Goal: Find specific page/section: Find specific page/section

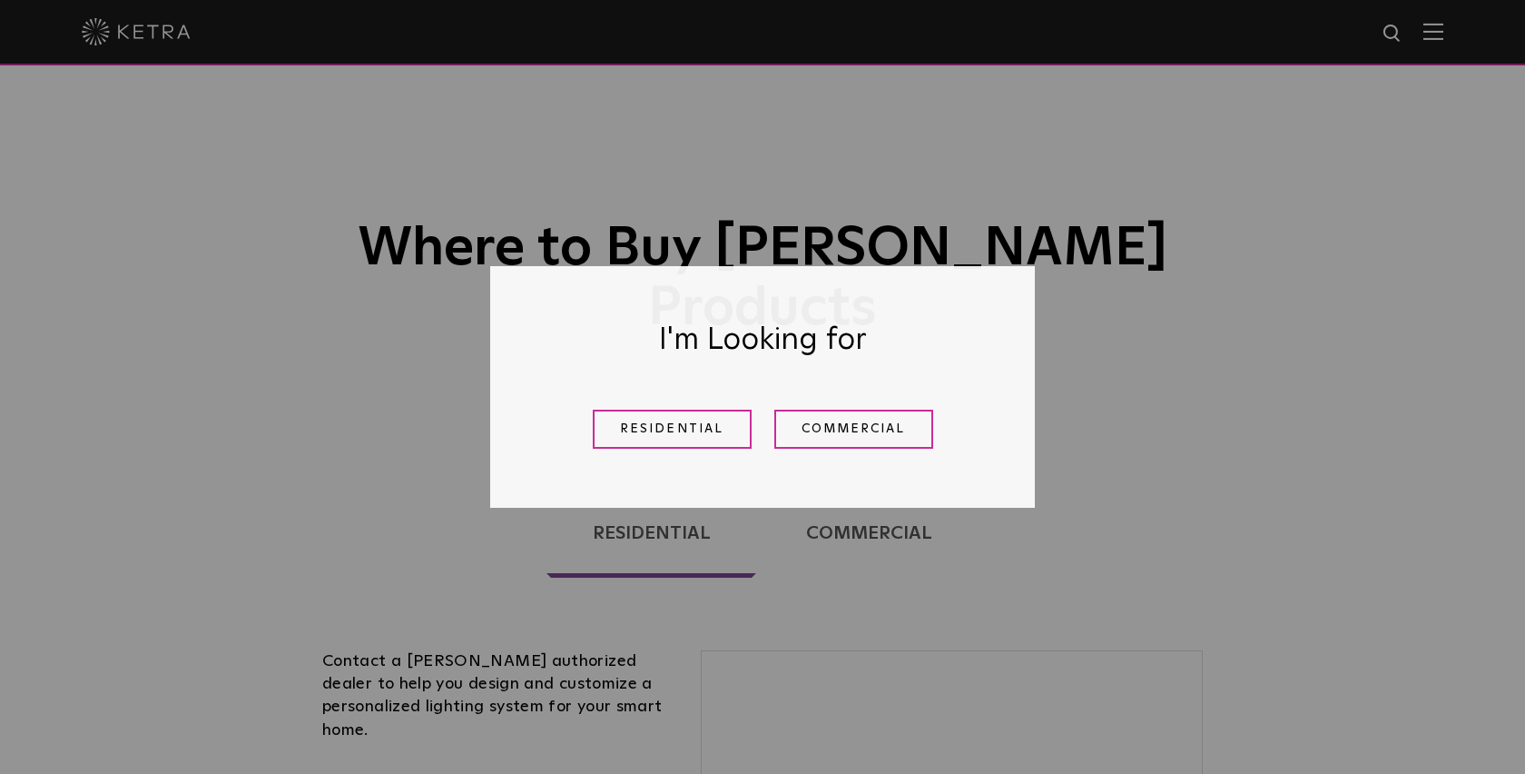
click at [688, 408] on div "Residential Commercial" at bounding box center [763, 429] width 454 height 66
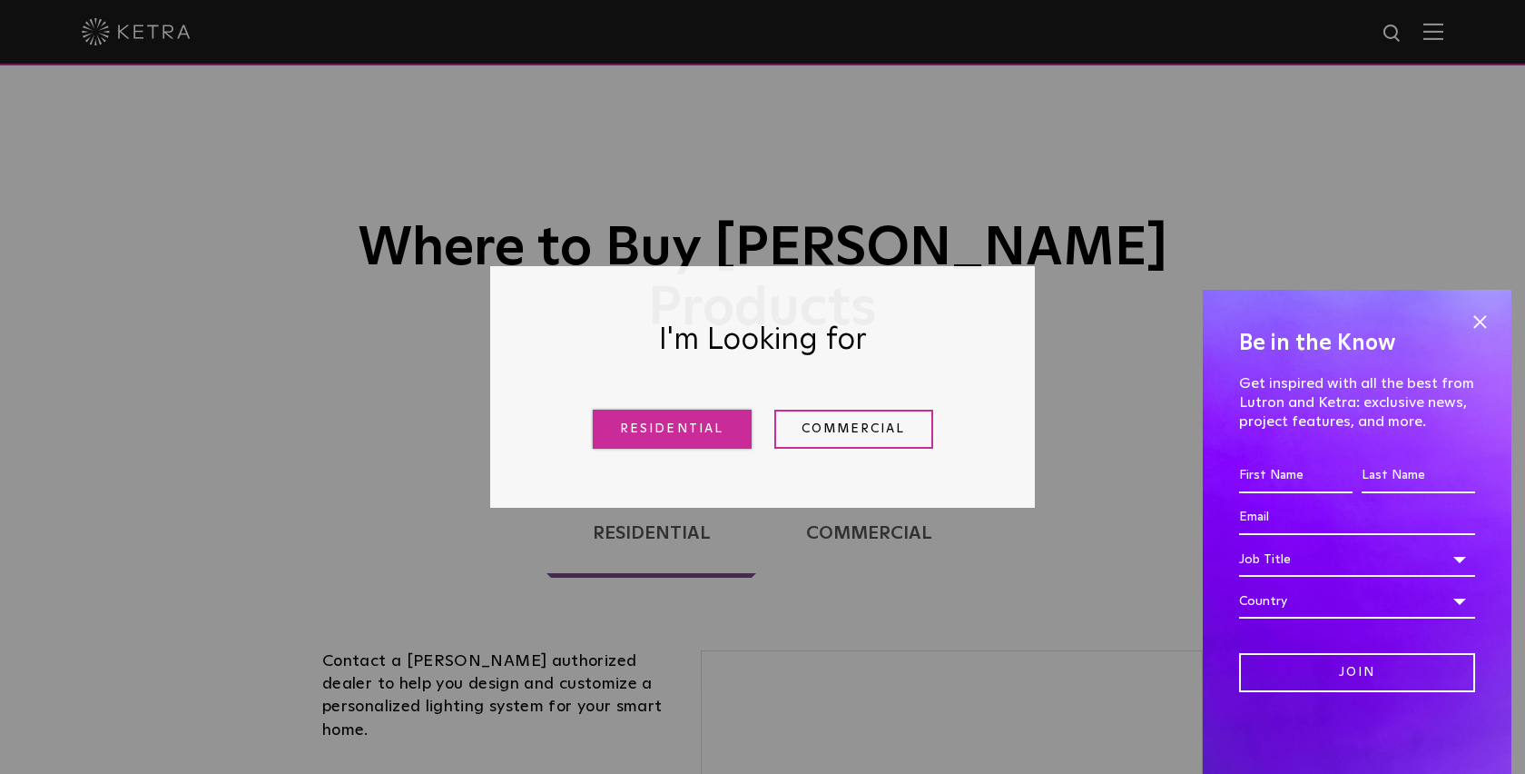
click at [682, 421] on link "Residential" at bounding box center [672, 428] width 159 height 39
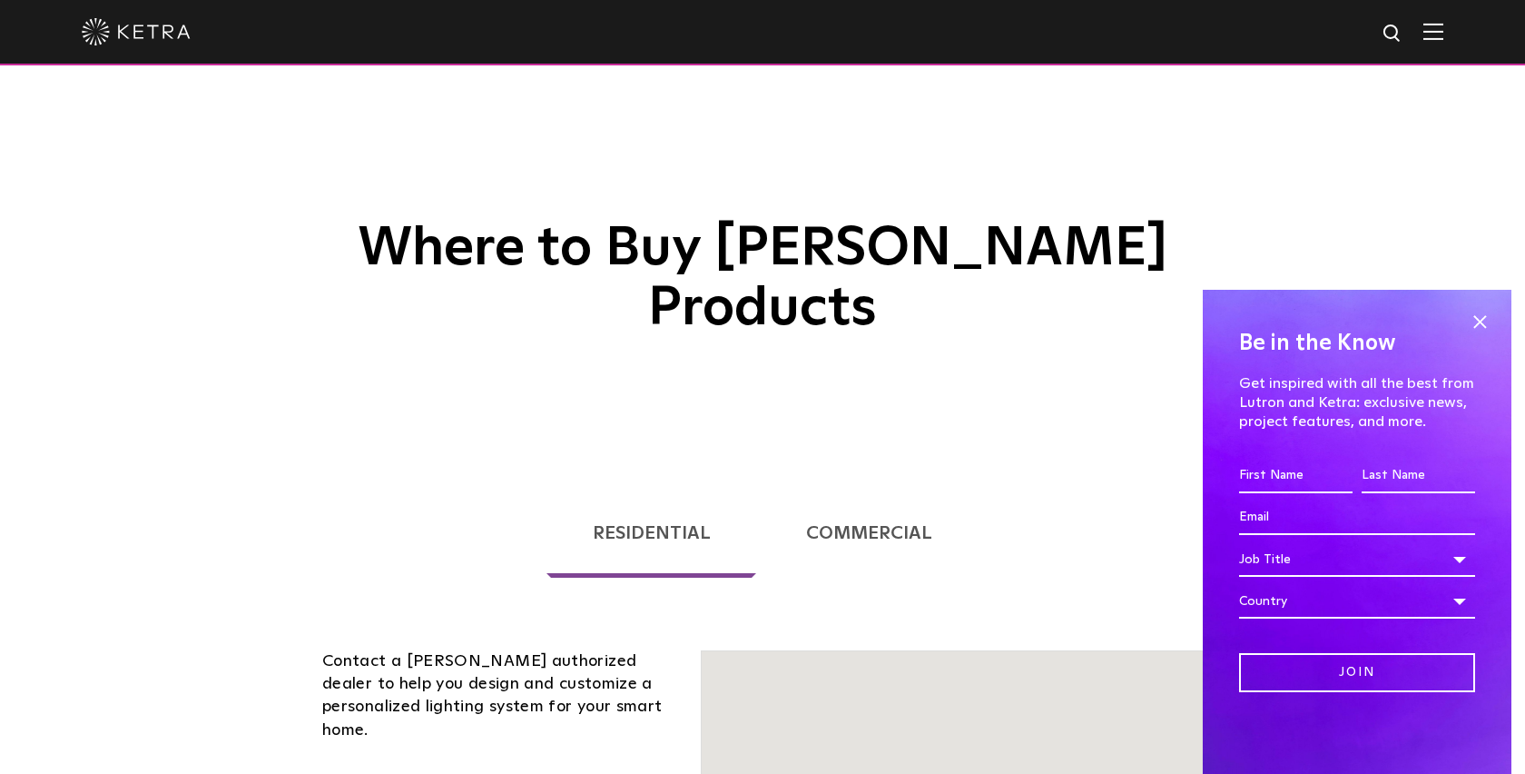
scroll to position [373, 0]
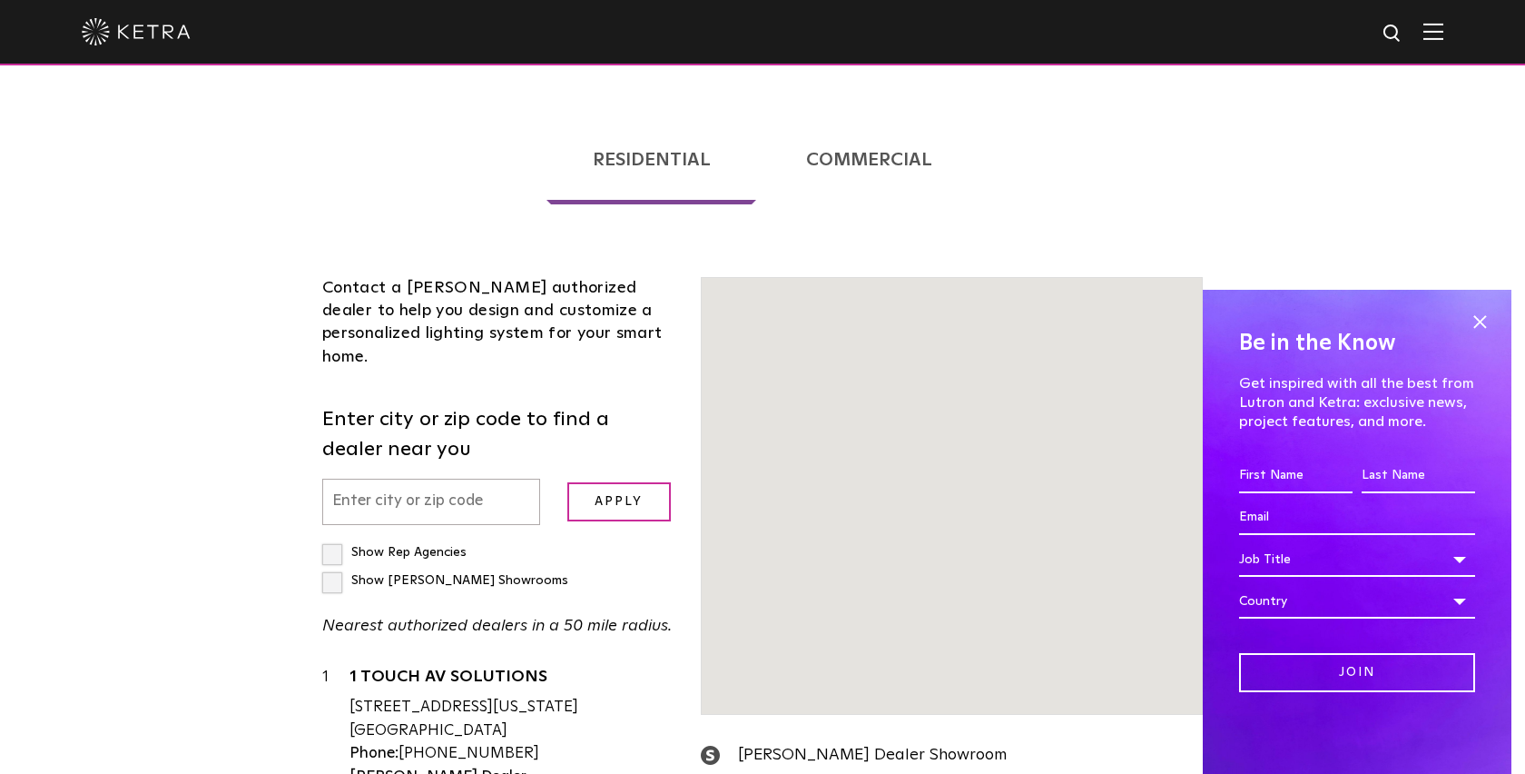
click at [682, 421] on div "Contact a [PERSON_NAME] authorized dealer to help you design and customize a pe…" at bounding box center [498, 662] width 379 height 770
click at [488, 479] on input "text" at bounding box center [431, 502] width 218 height 46
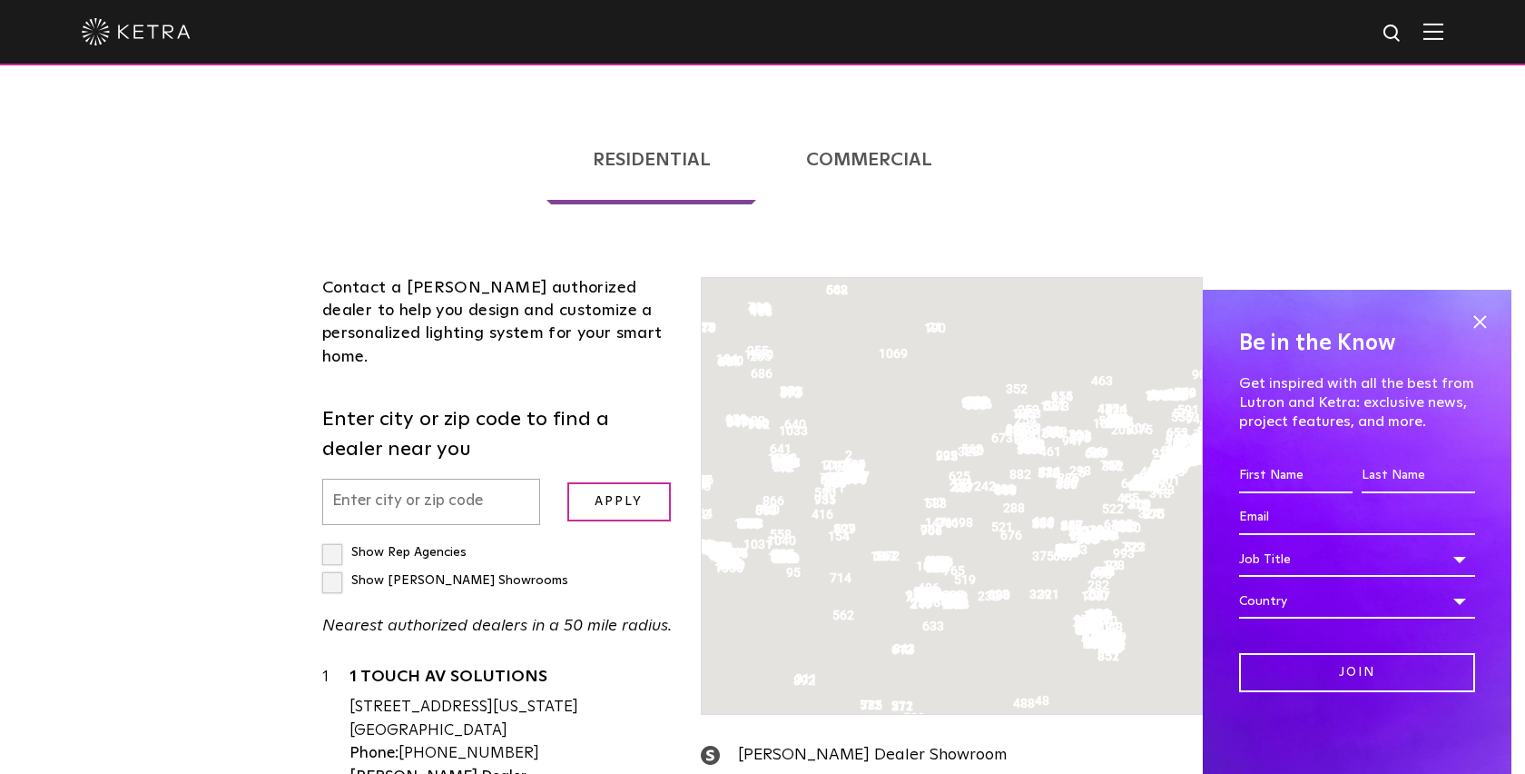
scroll to position [463, 0]
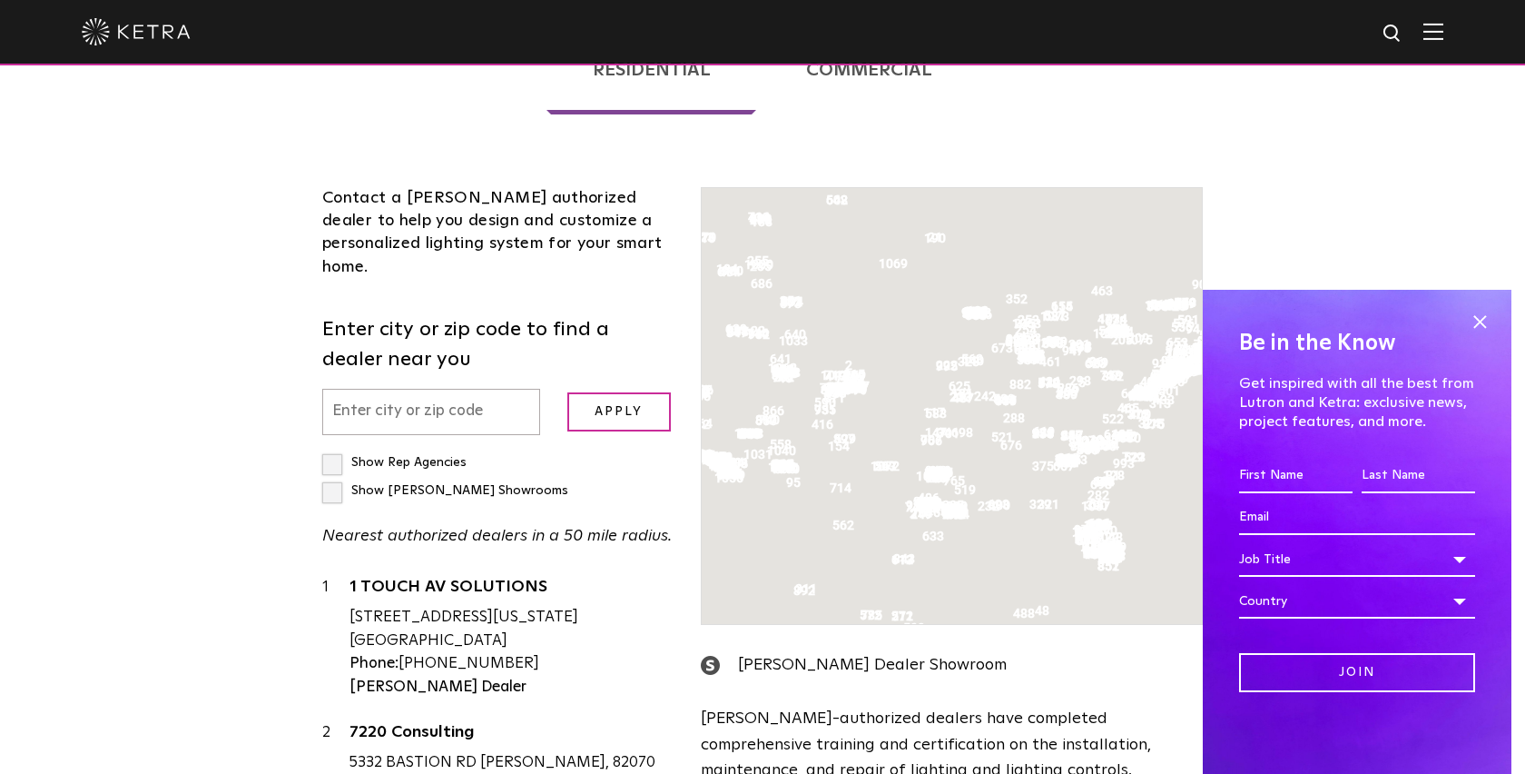
click at [483, 449] on div "Show Rep Agencies Show [PERSON_NAME] Showrooms Nearest authorized dealers in a …" at bounding box center [497, 499] width 351 height 101
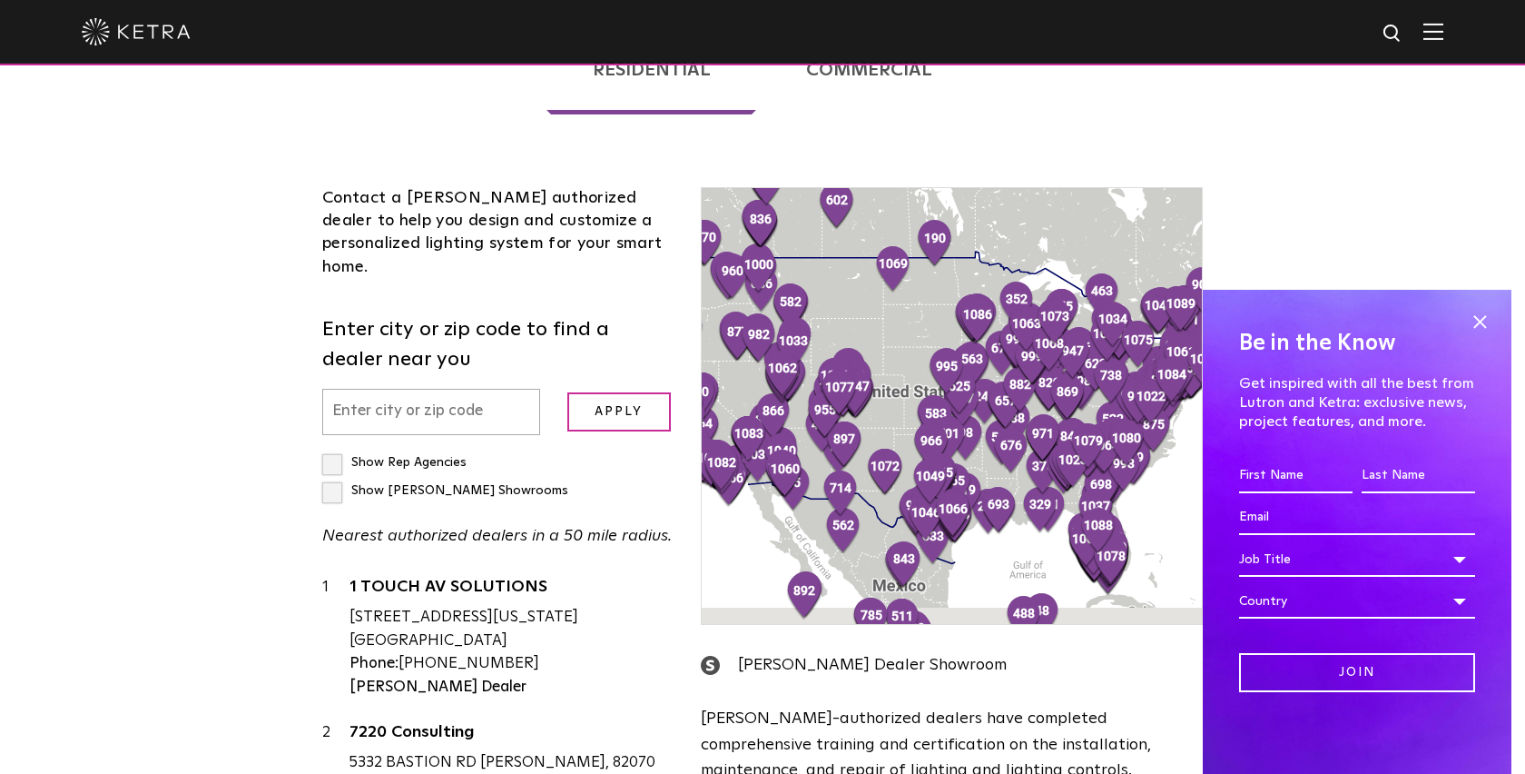
click at [505, 389] on input "text" at bounding box center [431, 412] width 218 height 46
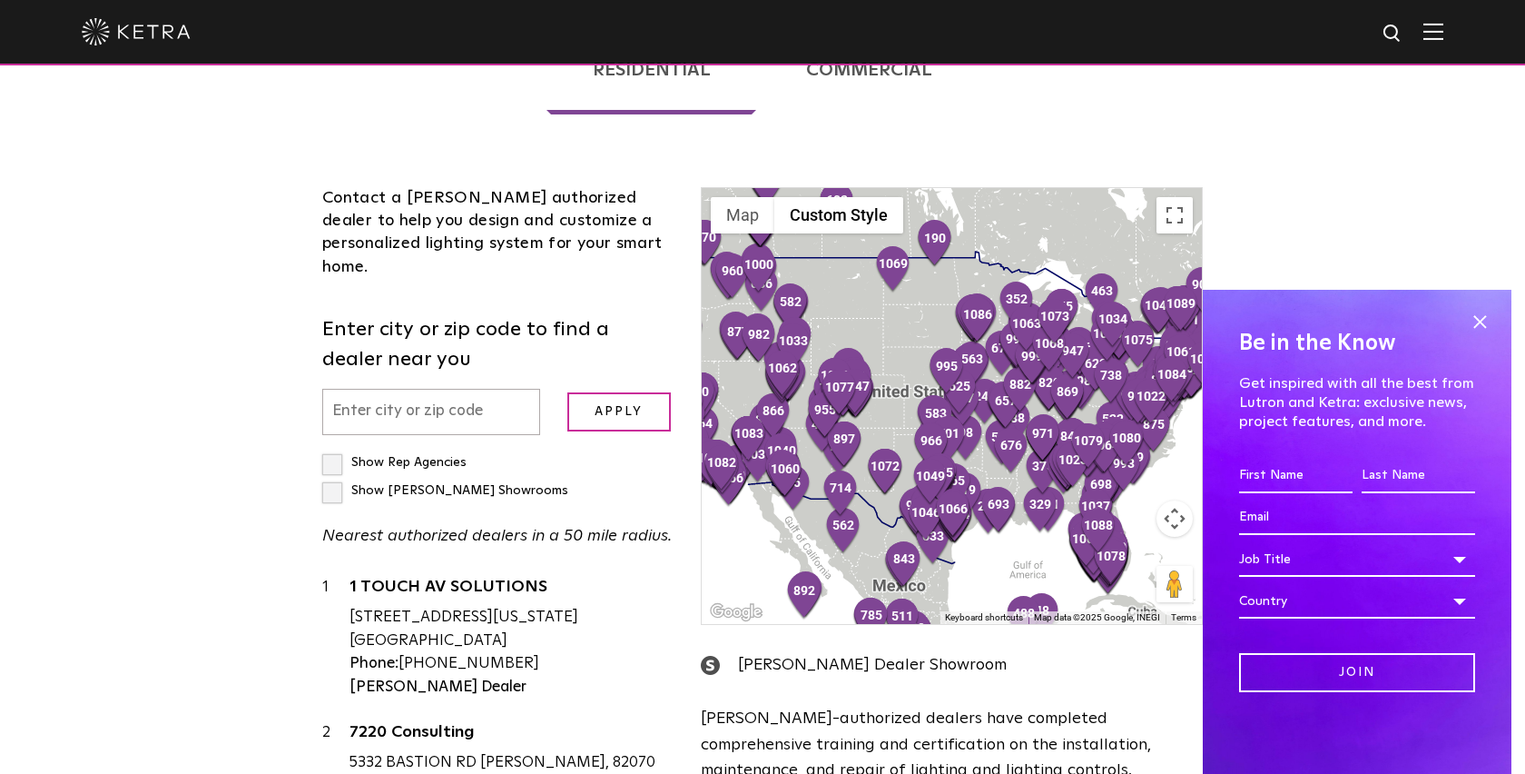
paste input "[URL][DOMAIN_NAME][PERSON_NAME]"
click at [567, 392] on input "Apply" at bounding box center [619, 411] width 104 height 39
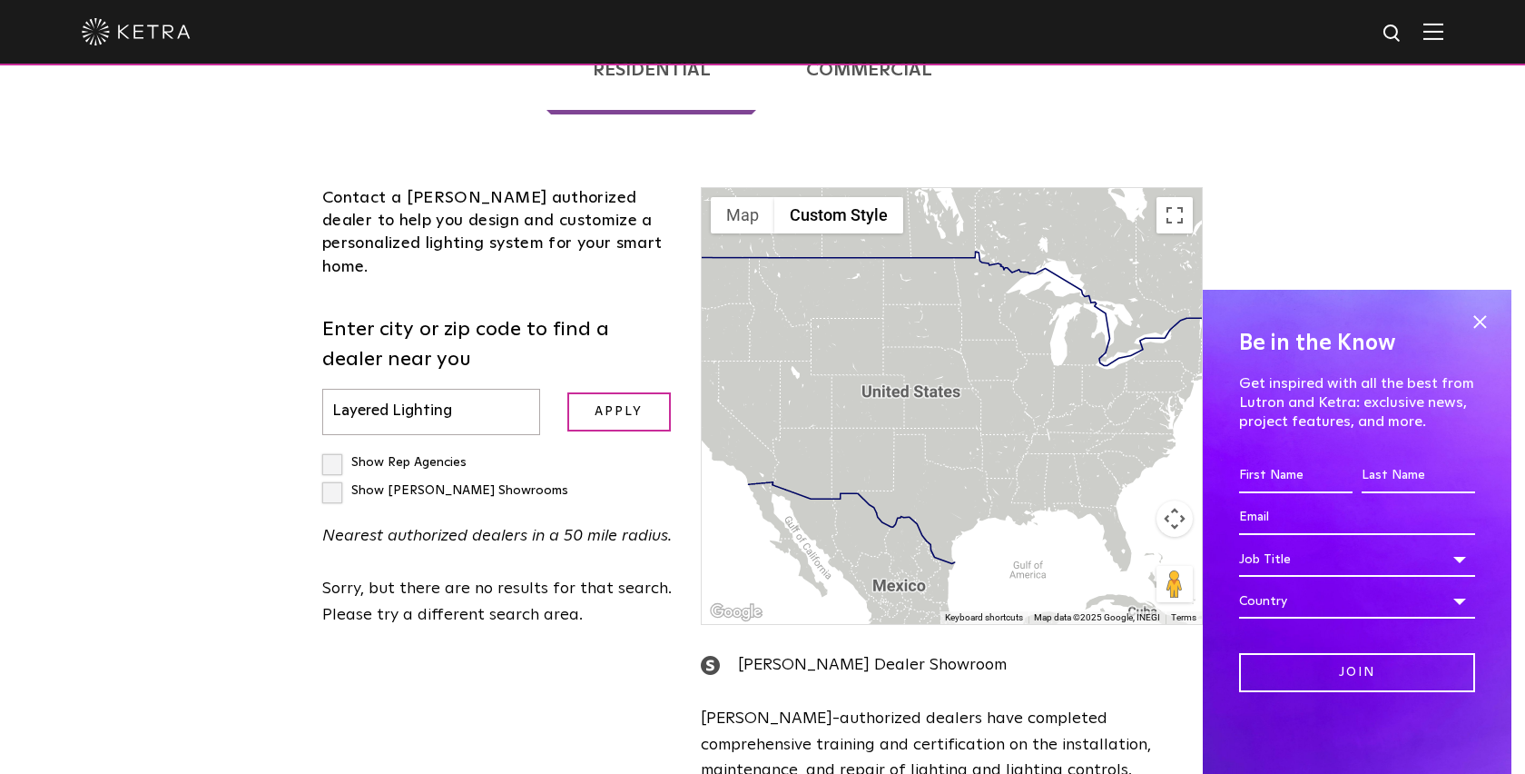
click at [474, 389] on input "Layered Lighting" at bounding box center [431, 412] width 218 height 46
type input "Layered Lighting"
click at [567, 392] on input "Apply" at bounding box center [619, 411] width 104 height 39
click at [489, 484] on label "Show [PERSON_NAME] Showrooms" at bounding box center [445, 490] width 246 height 13
click at [334, 449] on input "Show [PERSON_NAME] Showrooms" at bounding box center [328, 455] width 12 height 12
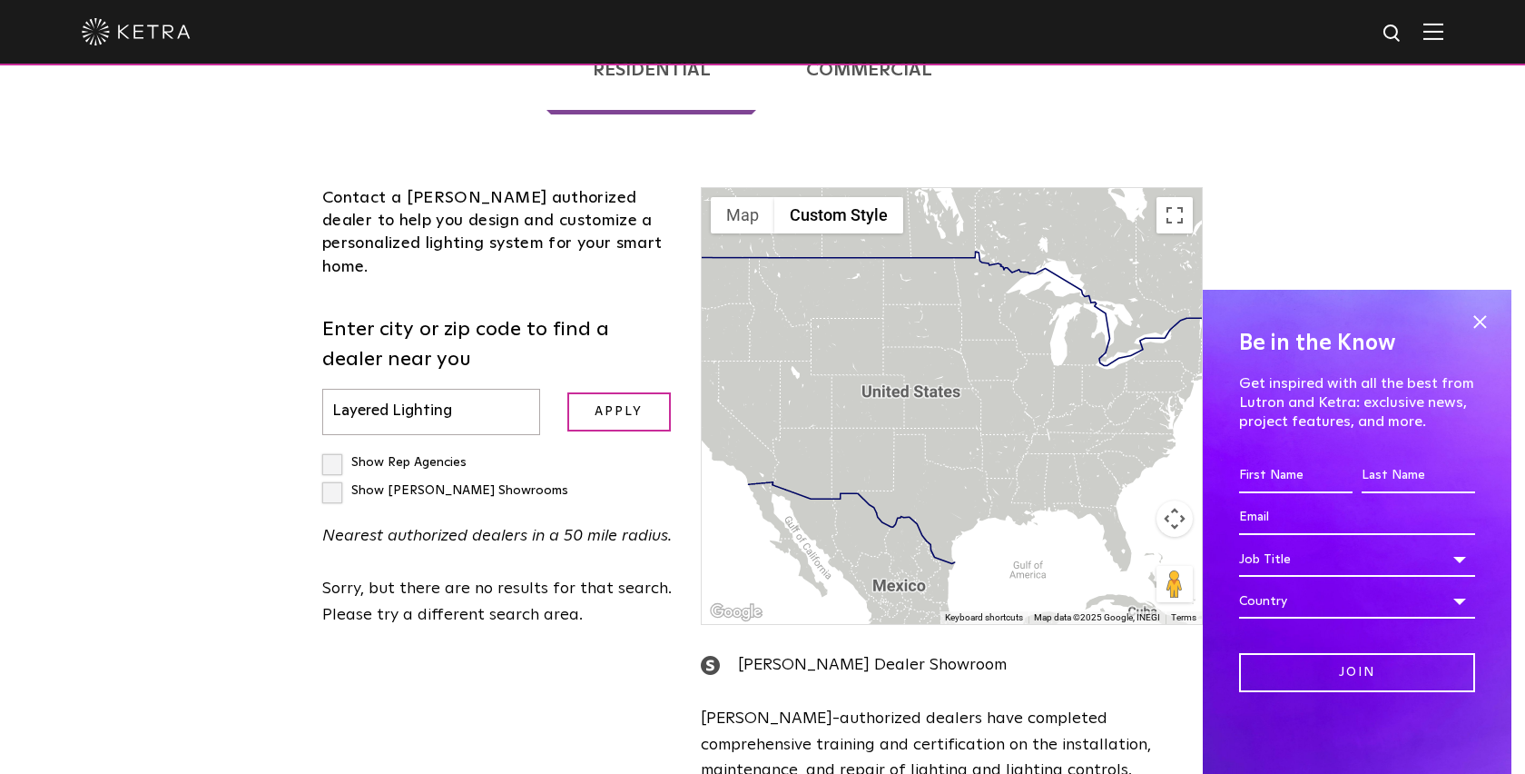
checkbox input "true"
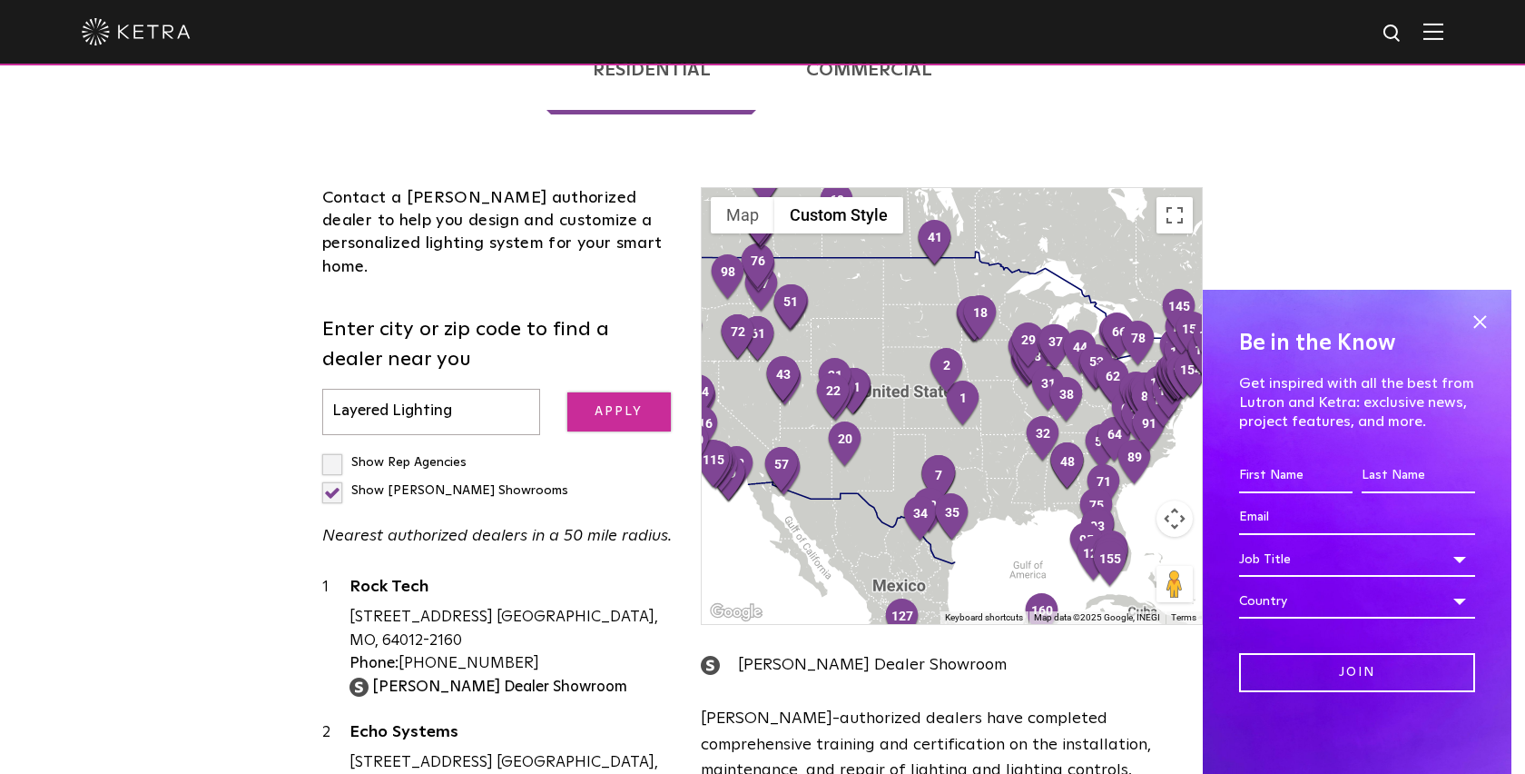
click at [592, 392] on input "Apply" at bounding box center [619, 411] width 104 height 39
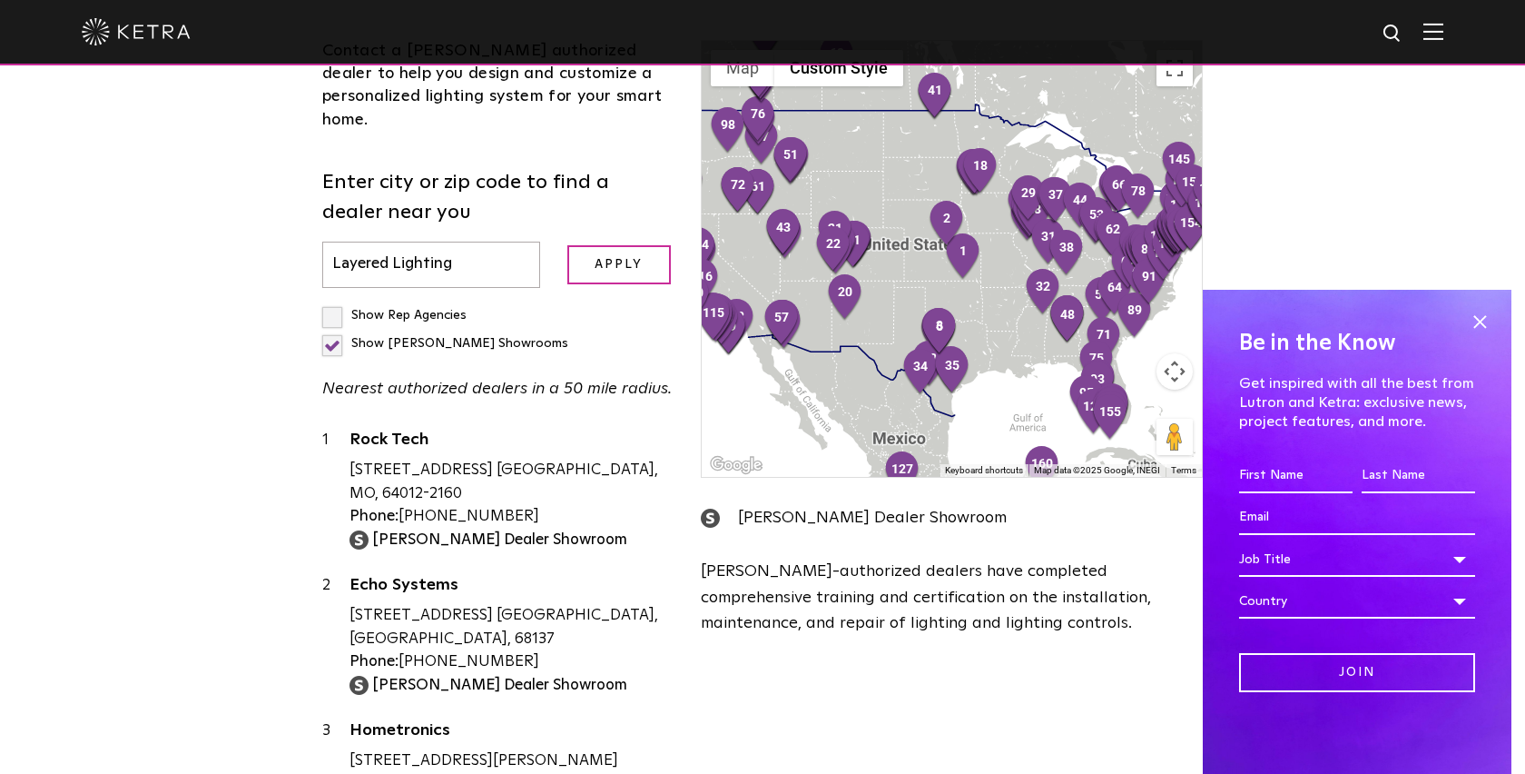
click at [491, 242] on input "Layered Lighting" at bounding box center [431, 265] width 218 height 46
type input "83703"
click at [567, 245] on input "Apply" at bounding box center [619, 264] width 104 height 39
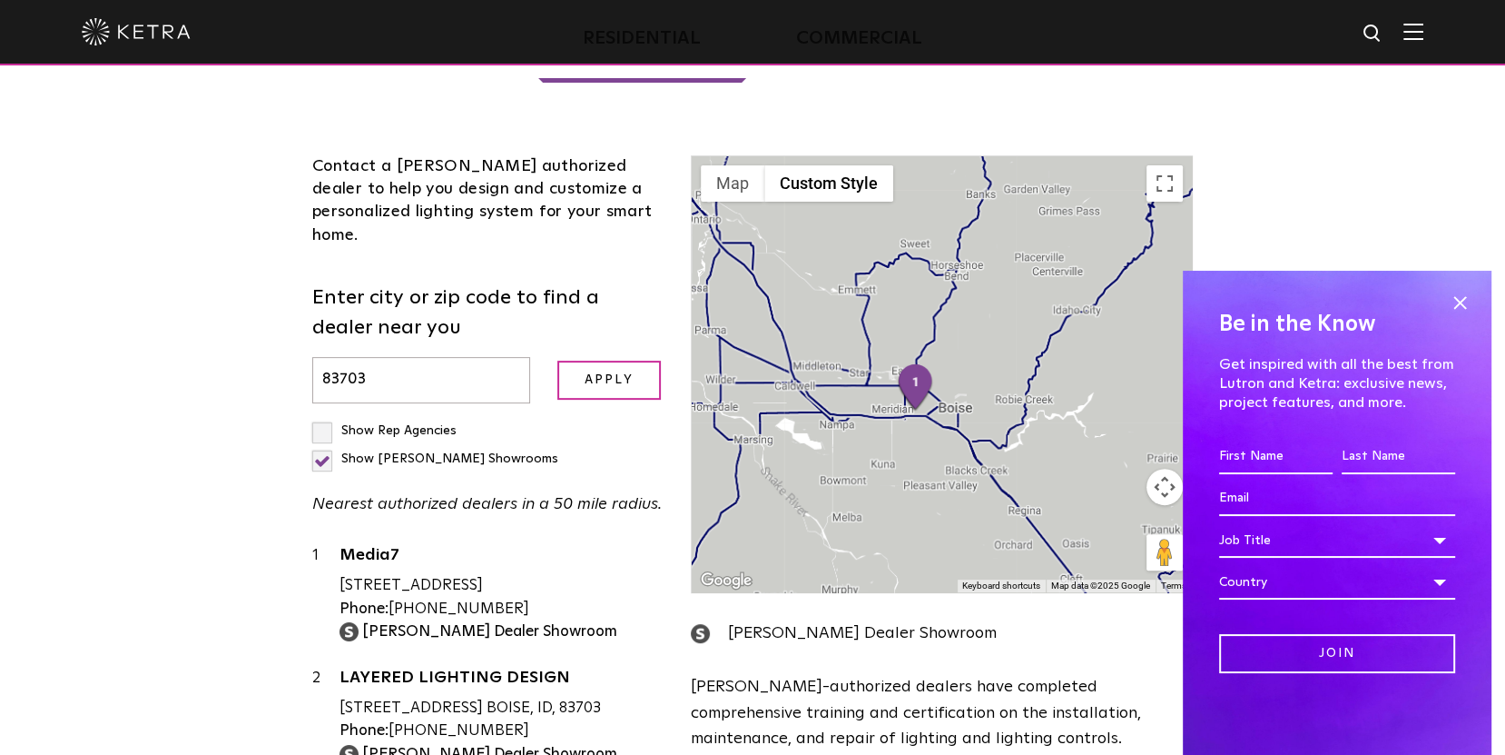
scroll to position [509, 0]
